Goal: Navigation & Orientation: Find specific page/section

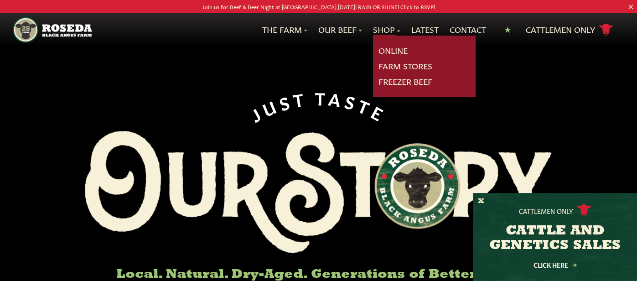
click at [383, 29] on link "Shop" at bounding box center [386, 30] width 27 height 12
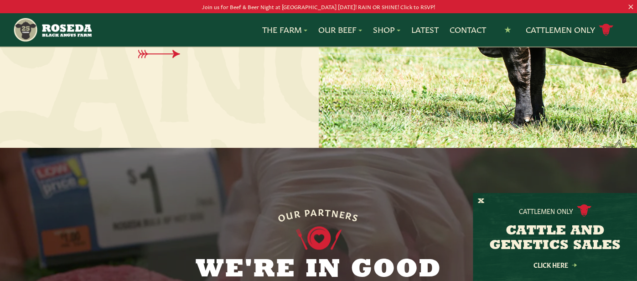
scroll to position [670, 0]
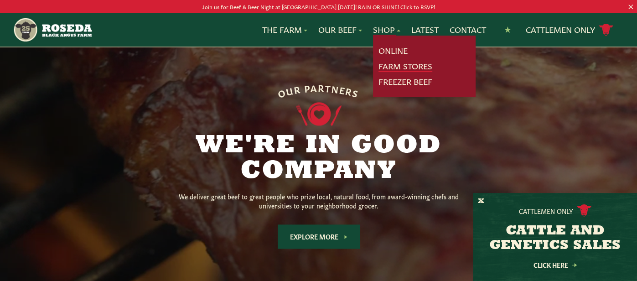
click at [392, 69] on link "Farm Stores" at bounding box center [406, 66] width 54 height 12
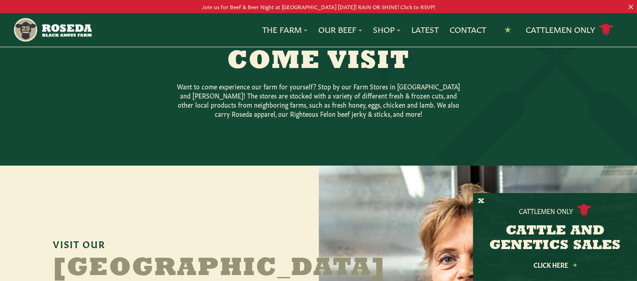
scroll to position [391, 0]
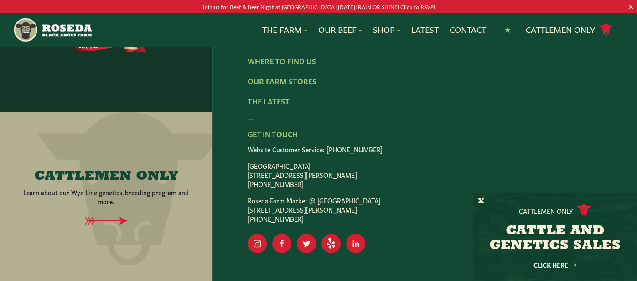
scroll to position [1745, 0]
